Goal: Information Seeking & Learning: Learn about a topic

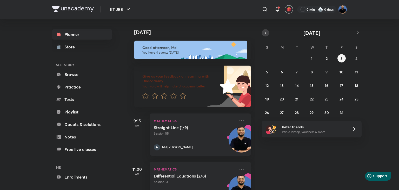
click at [265, 32] on icon "button" at bounding box center [265, 33] width 1 height 2
click at [294, 109] on button "30" at bounding box center [297, 112] width 8 height 8
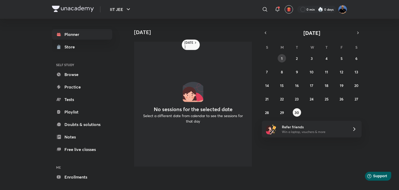
click at [283, 57] on button "1" at bounding box center [282, 58] width 8 height 8
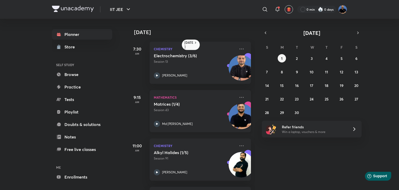
click at [158, 124] on icon at bounding box center [157, 124] width 6 height 6
